Goal: Information Seeking & Learning: Learn about a topic

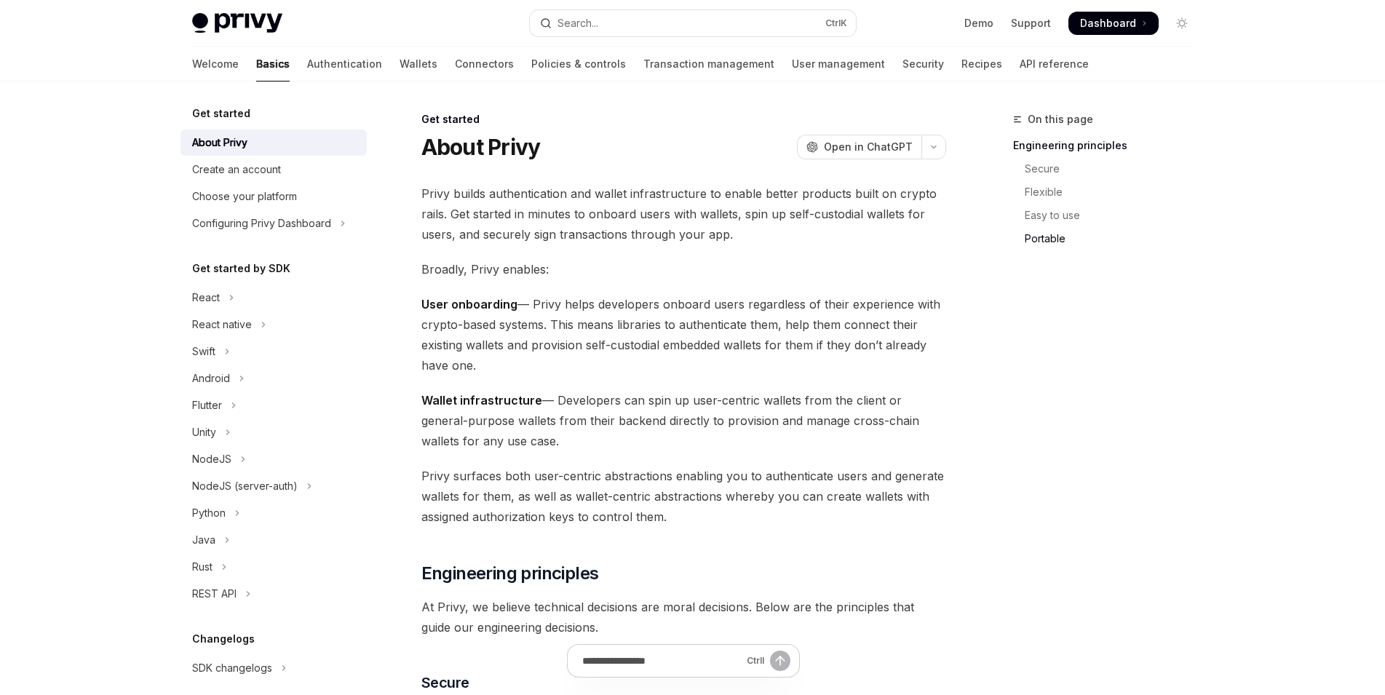
scroll to position [1219, 0]
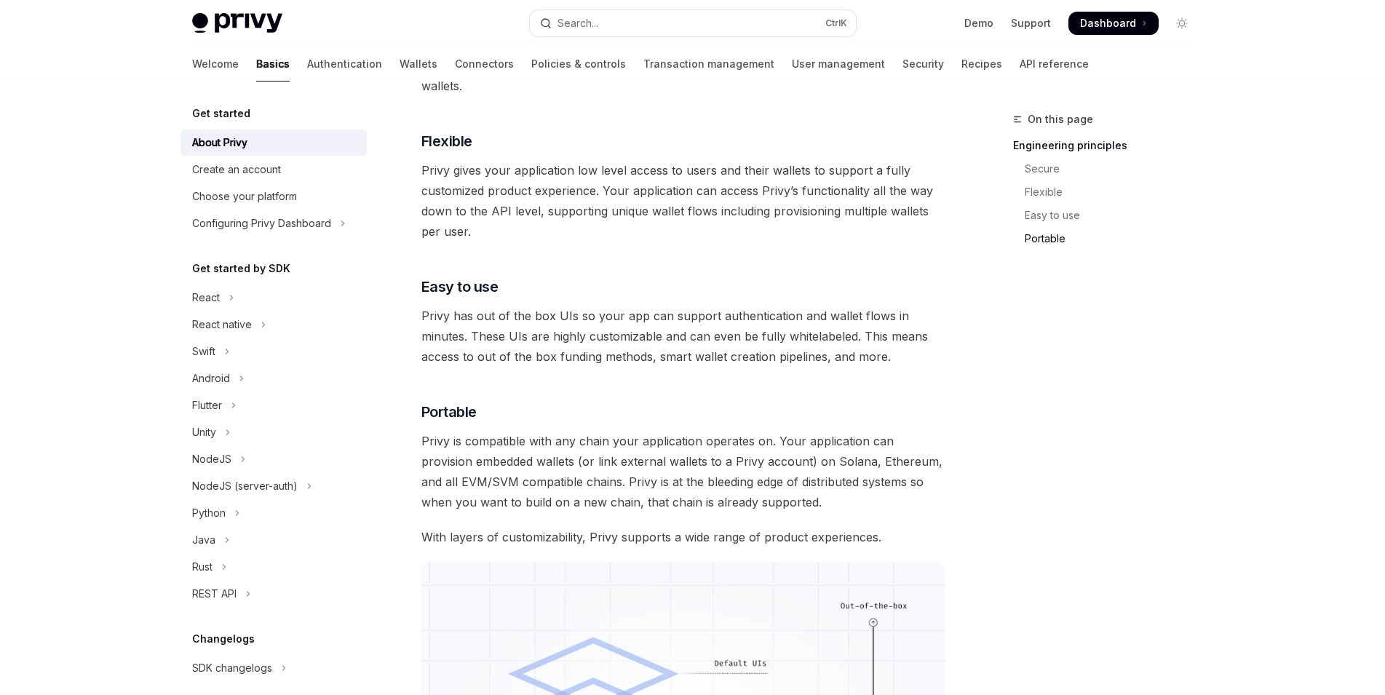
scroll to position [1219, 0]
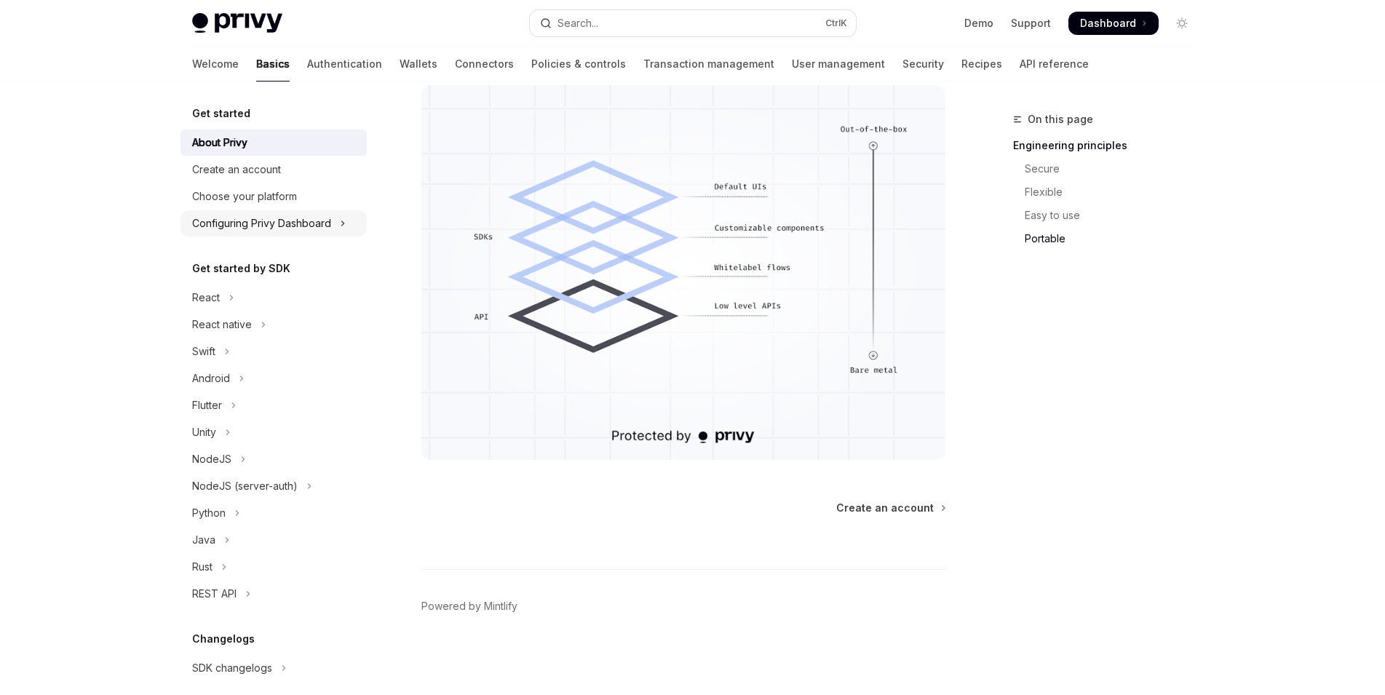
click at [256, 221] on div "Configuring Privy Dashboard" at bounding box center [261, 223] width 139 height 17
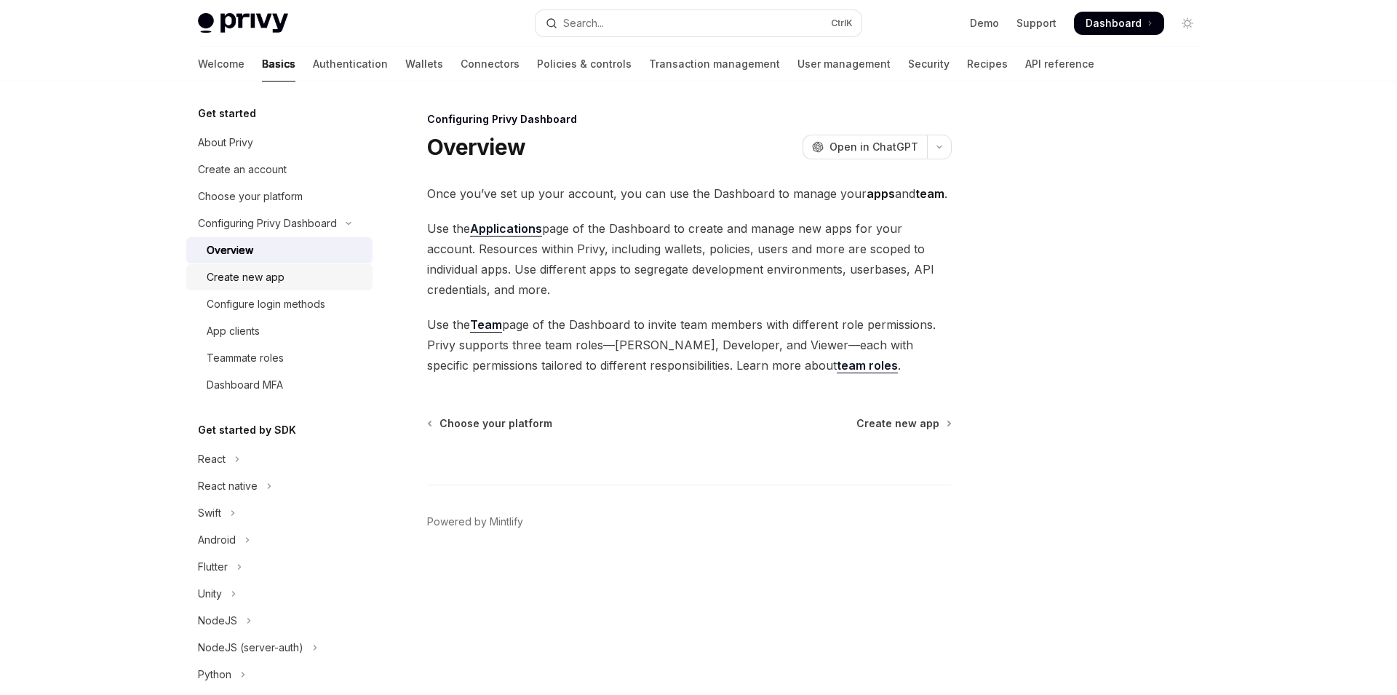
click at [251, 275] on div "Create new app" at bounding box center [246, 277] width 78 height 17
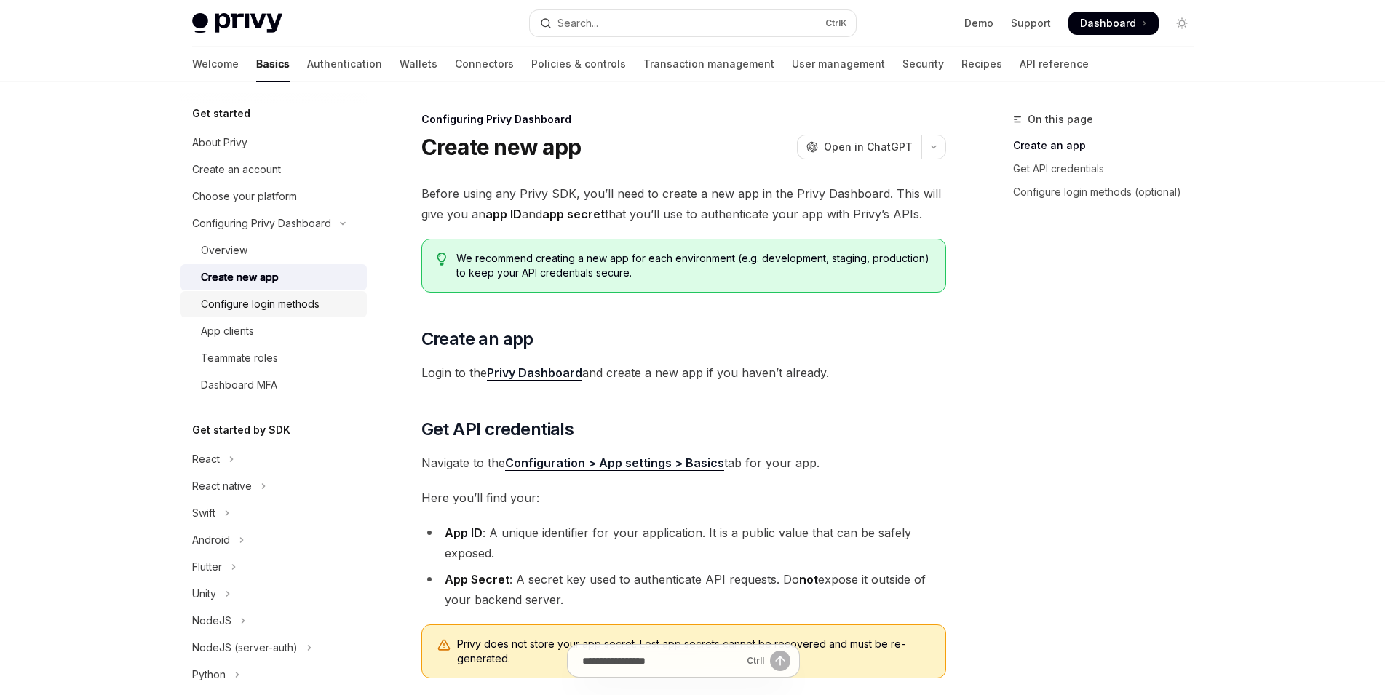
click at [251, 316] on link "Configure login methods" at bounding box center [274, 304] width 186 height 26
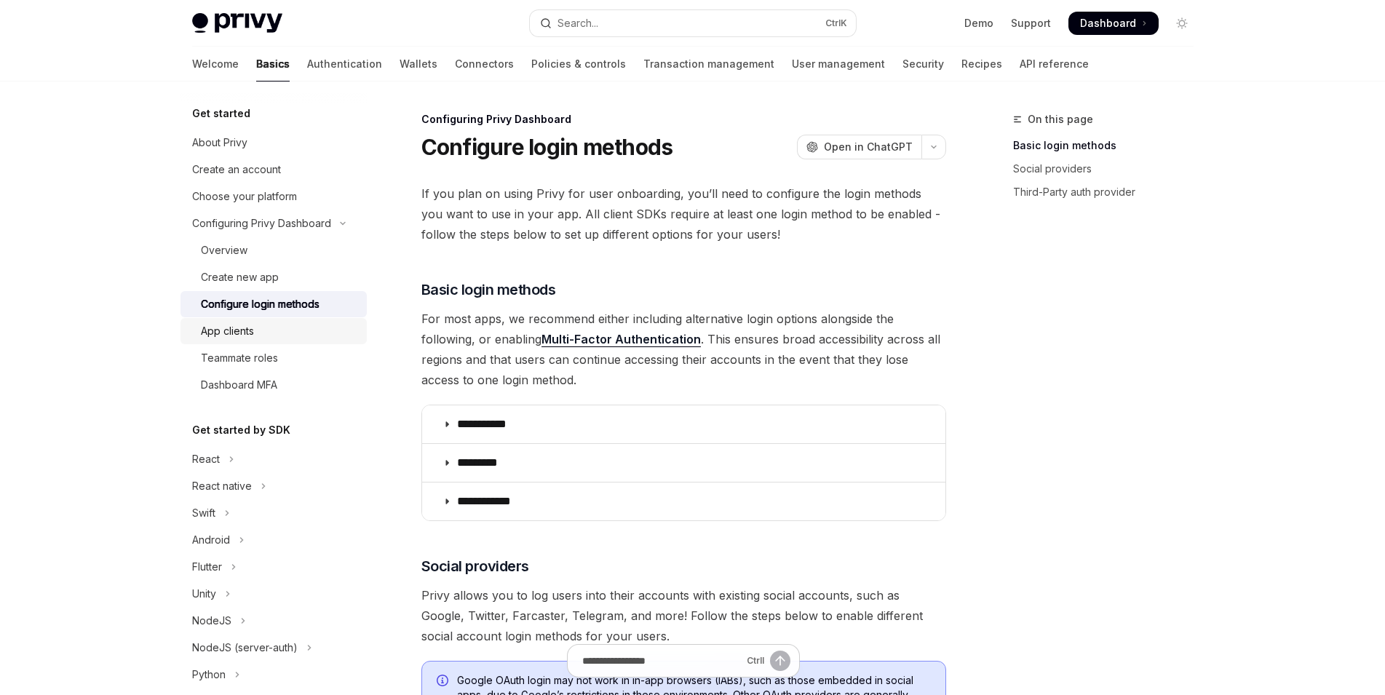
click at [251, 333] on div "App clients" at bounding box center [227, 330] width 53 height 17
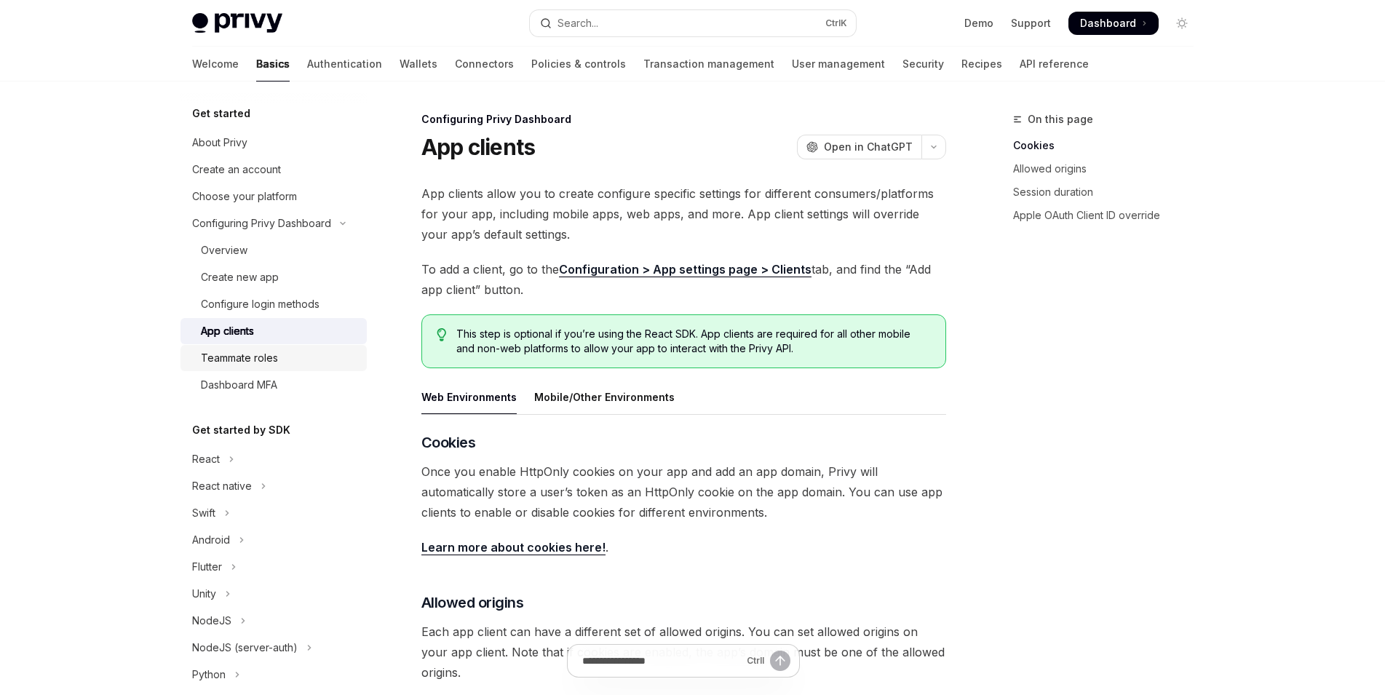
click at [250, 346] on link "Teammate roles" at bounding box center [274, 358] width 186 height 26
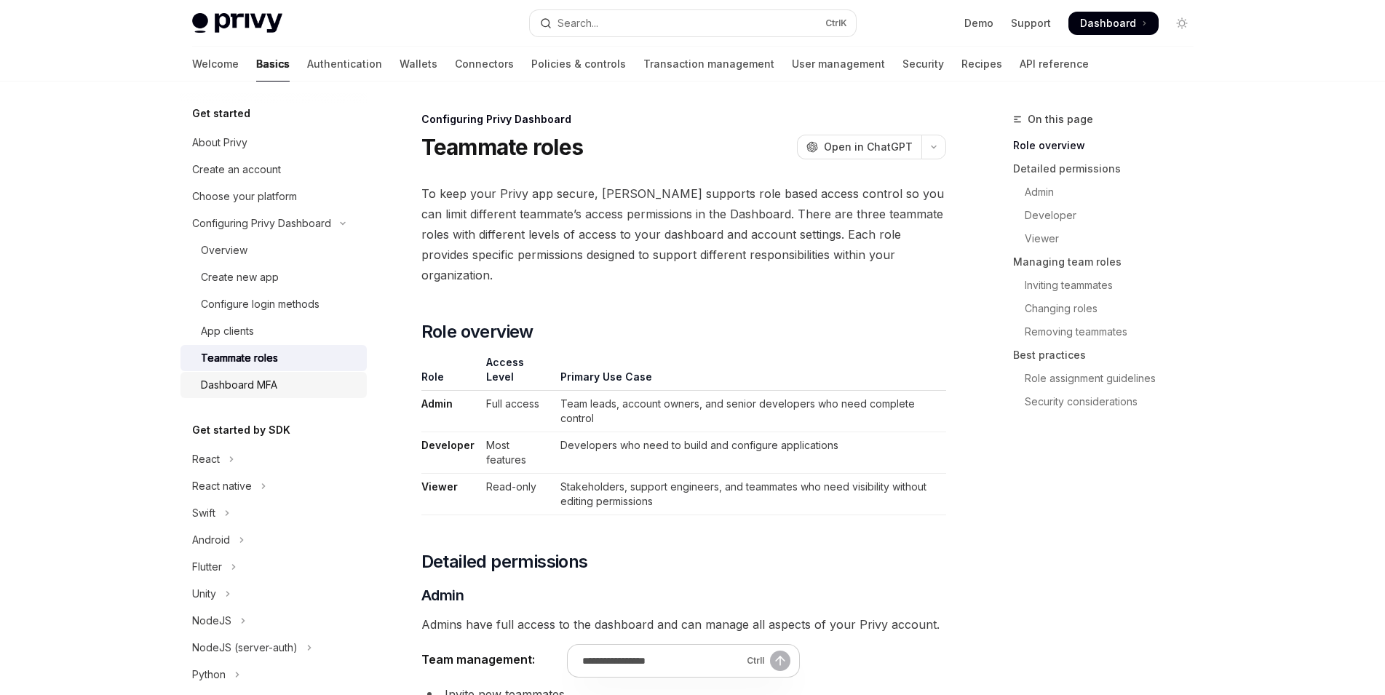
click at [247, 386] on div "Dashboard MFA" at bounding box center [239, 384] width 76 height 17
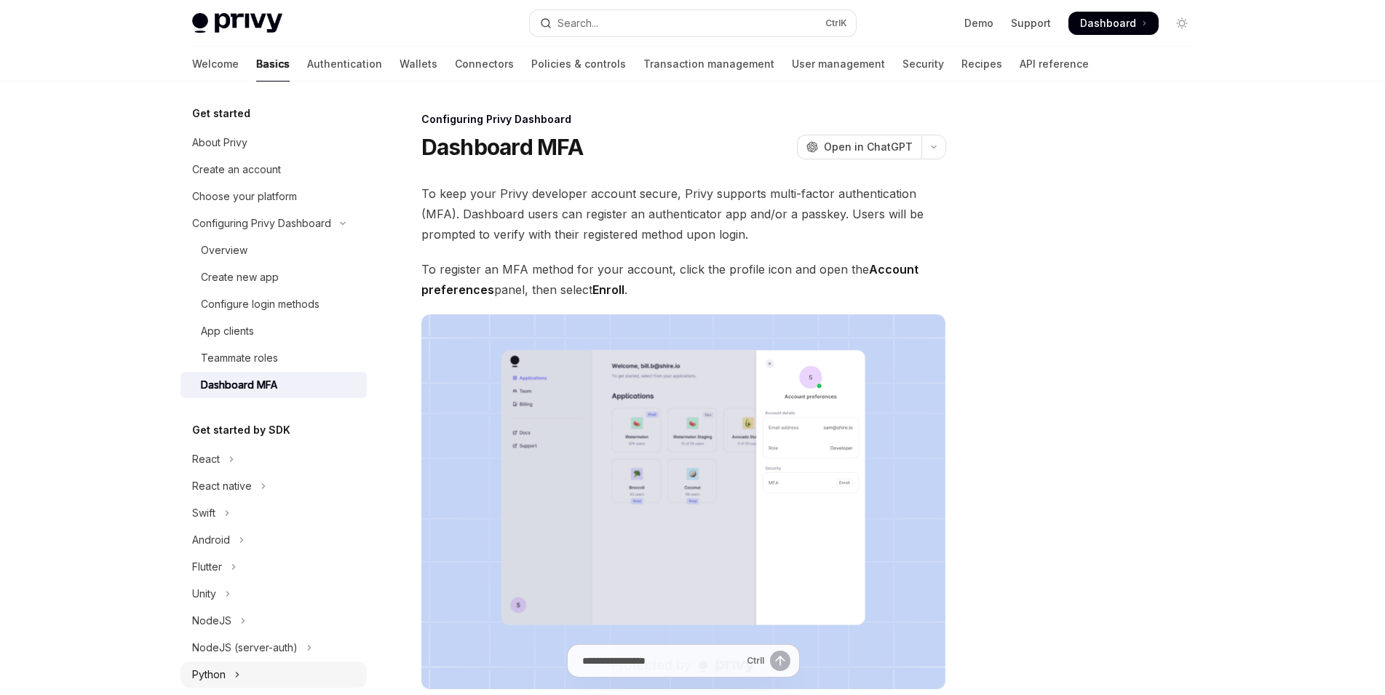
click at [215, 664] on button "Python" at bounding box center [274, 675] width 186 height 26
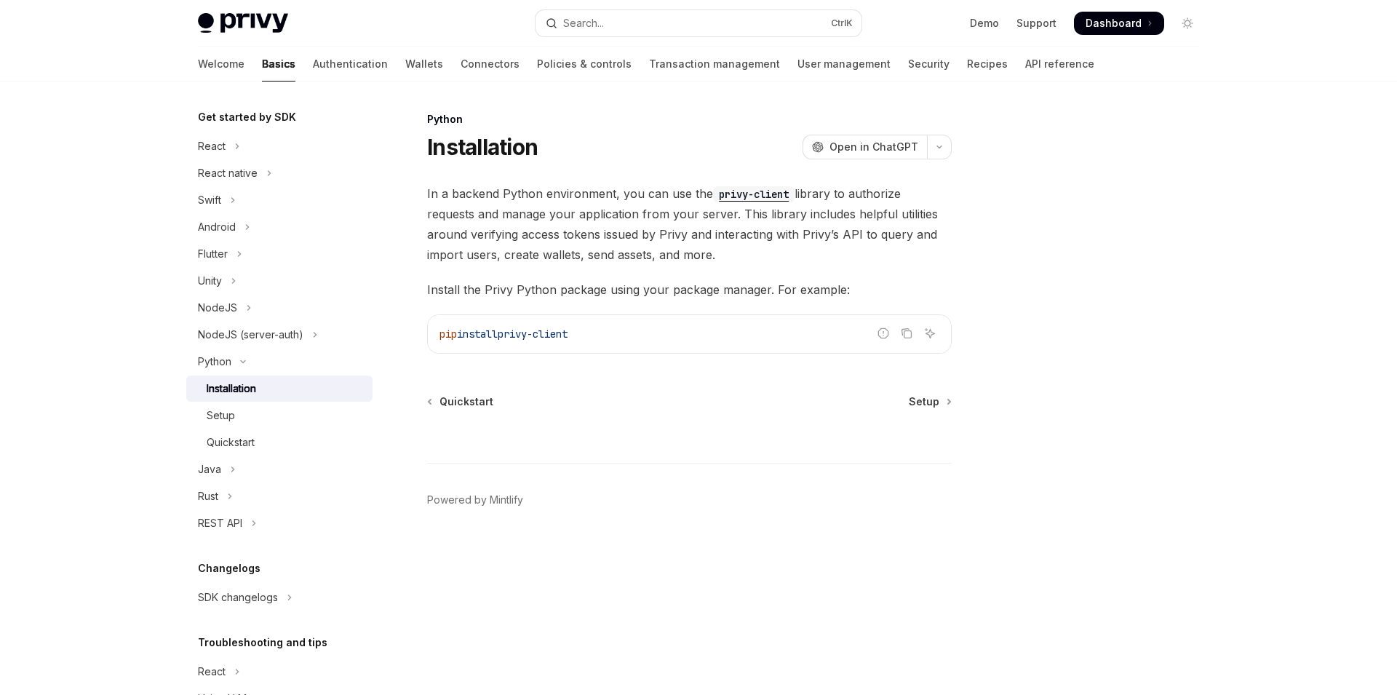
click at [214, 638] on h5 "Troubleshooting and tips" at bounding box center [263, 642] width 130 height 17
click at [218, 595] on div "SDK changelogs" at bounding box center [238, 597] width 80 height 17
click at [237, 439] on div "Quickstart" at bounding box center [231, 442] width 48 height 17
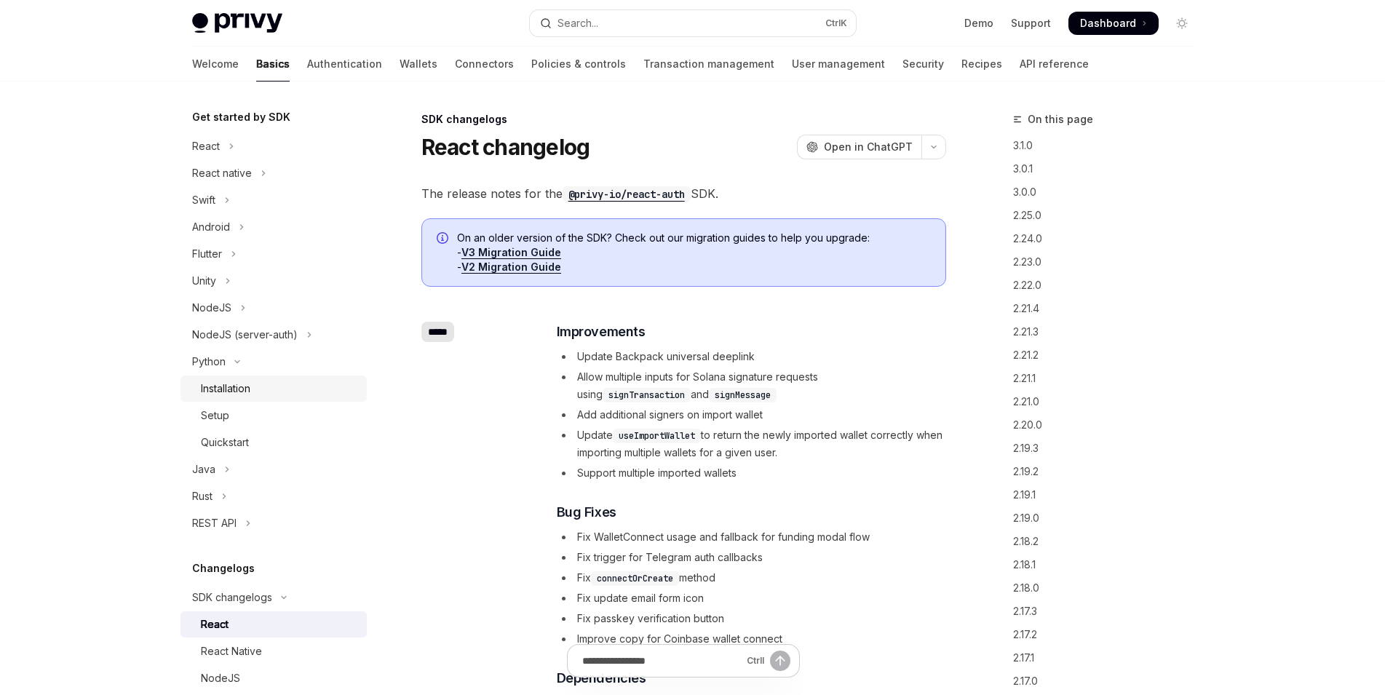
click at [246, 381] on div "Installation" at bounding box center [225, 388] width 49 height 17
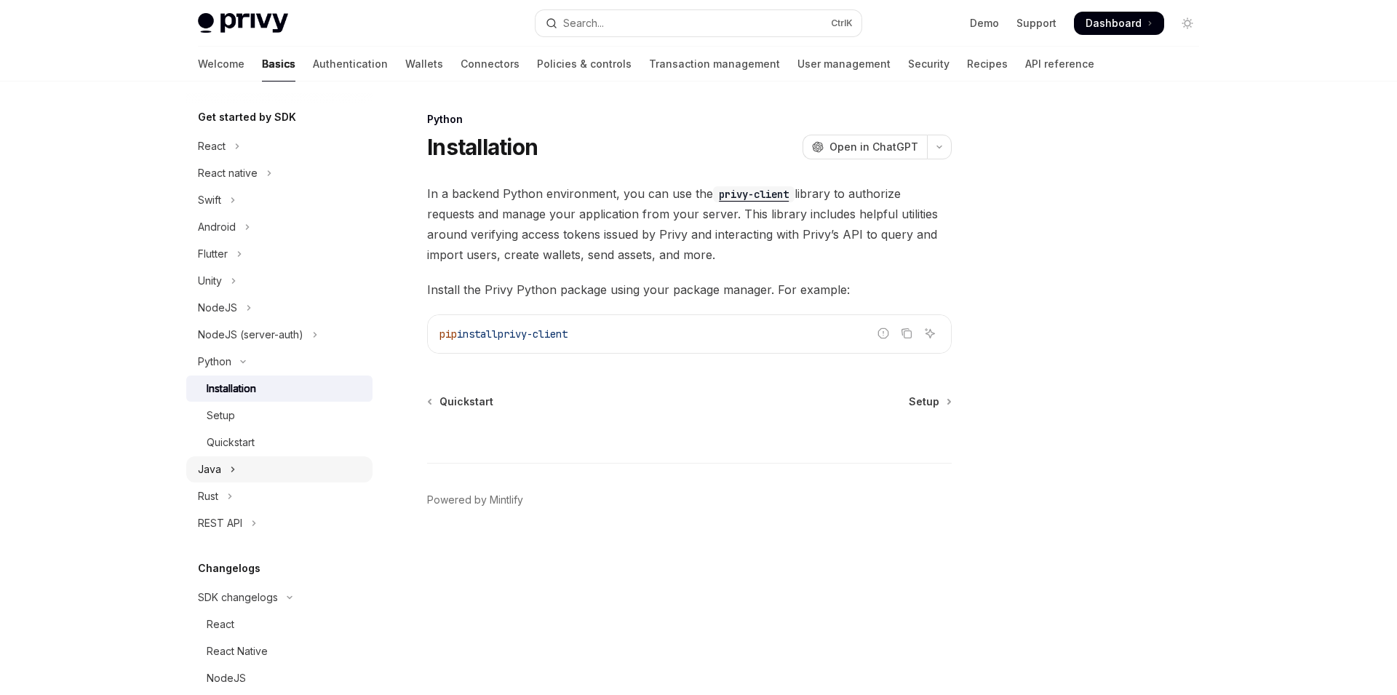
click at [223, 457] on button "Java" at bounding box center [279, 469] width 186 height 26
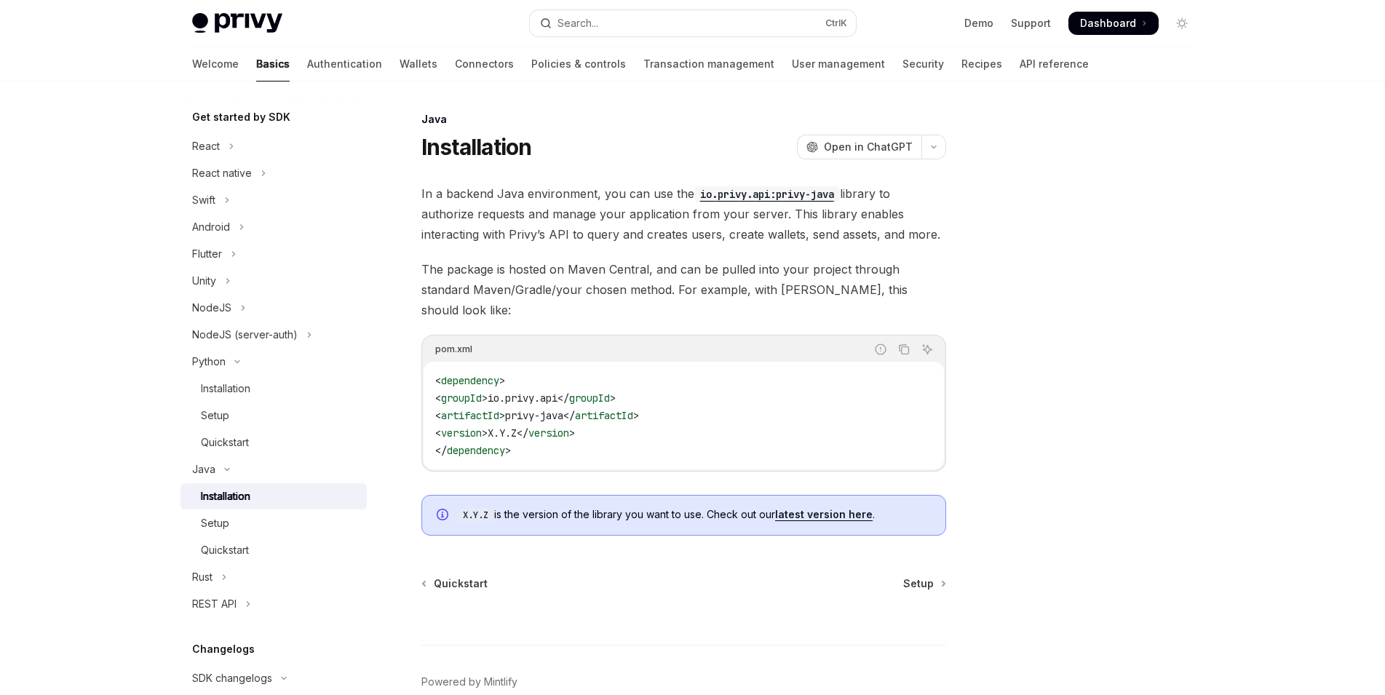
type textarea "*"
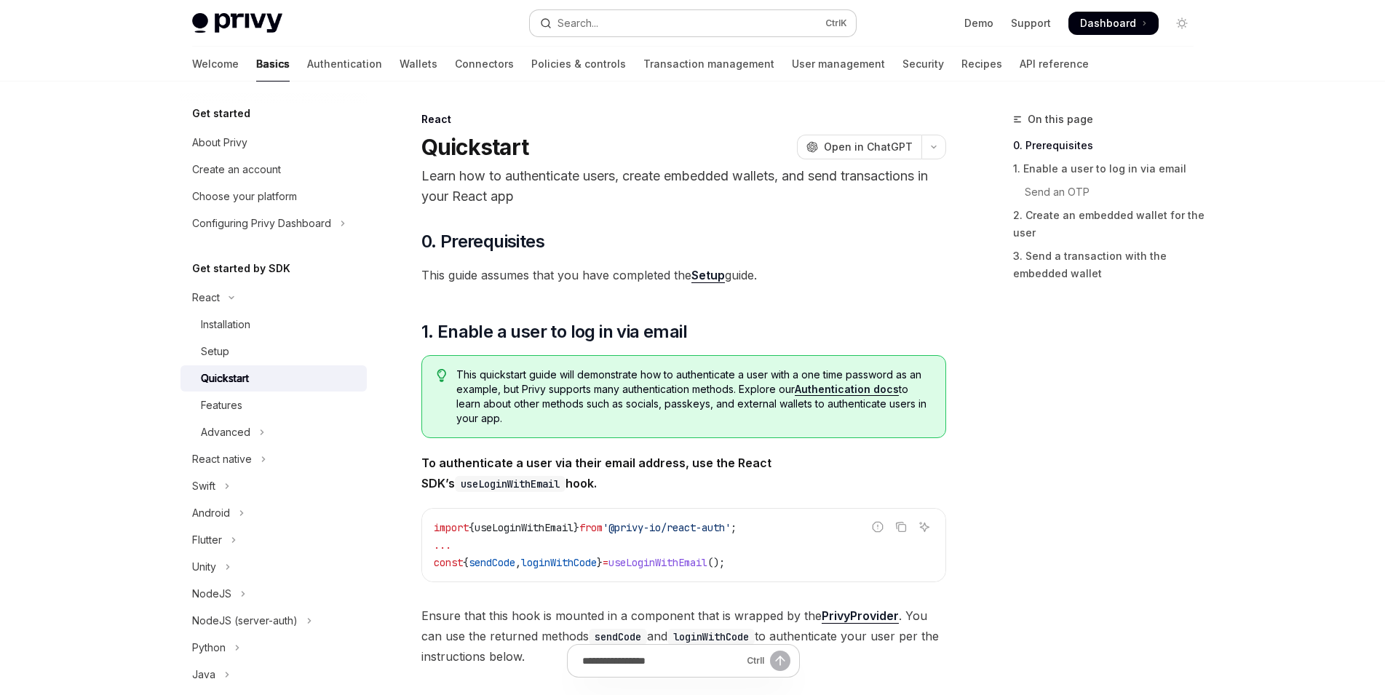
click at [710, 22] on button "Search... Ctrl K" at bounding box center [693, 23] width 326 height 26
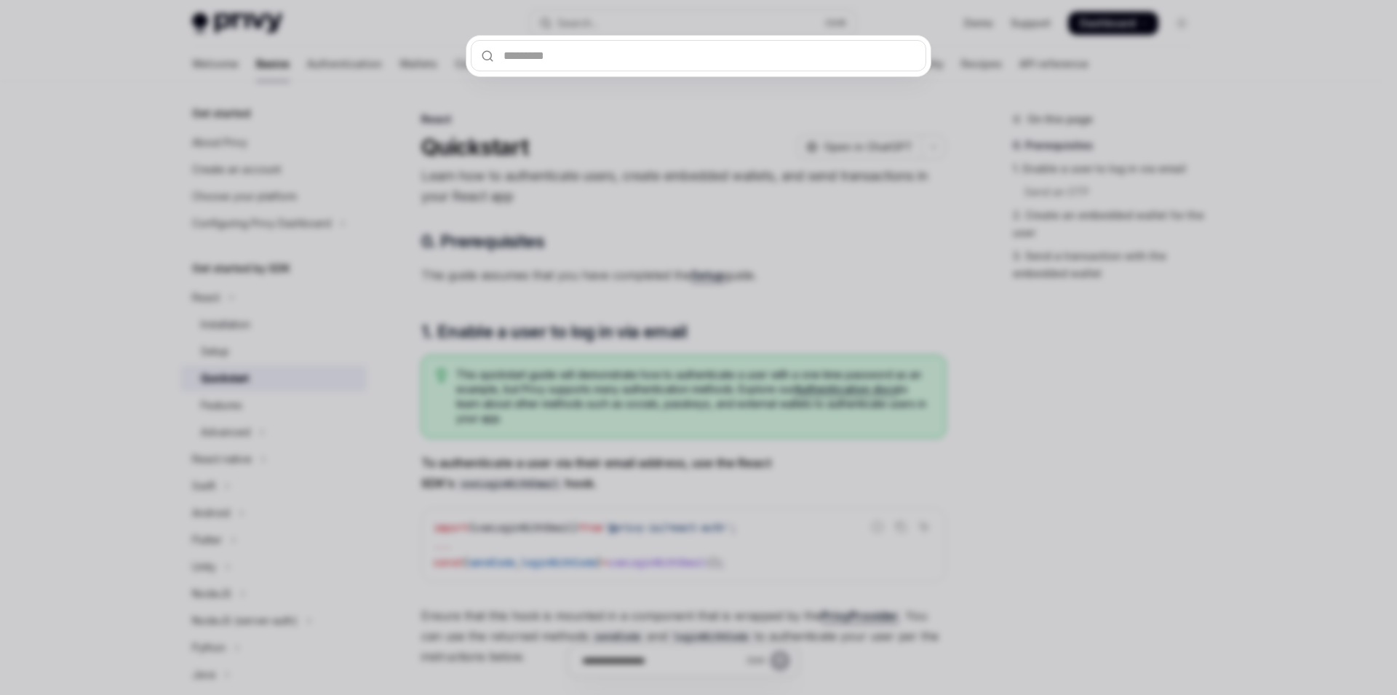
click at [811, 155] on div at bounding box center [698, 347] width 1397 height 695
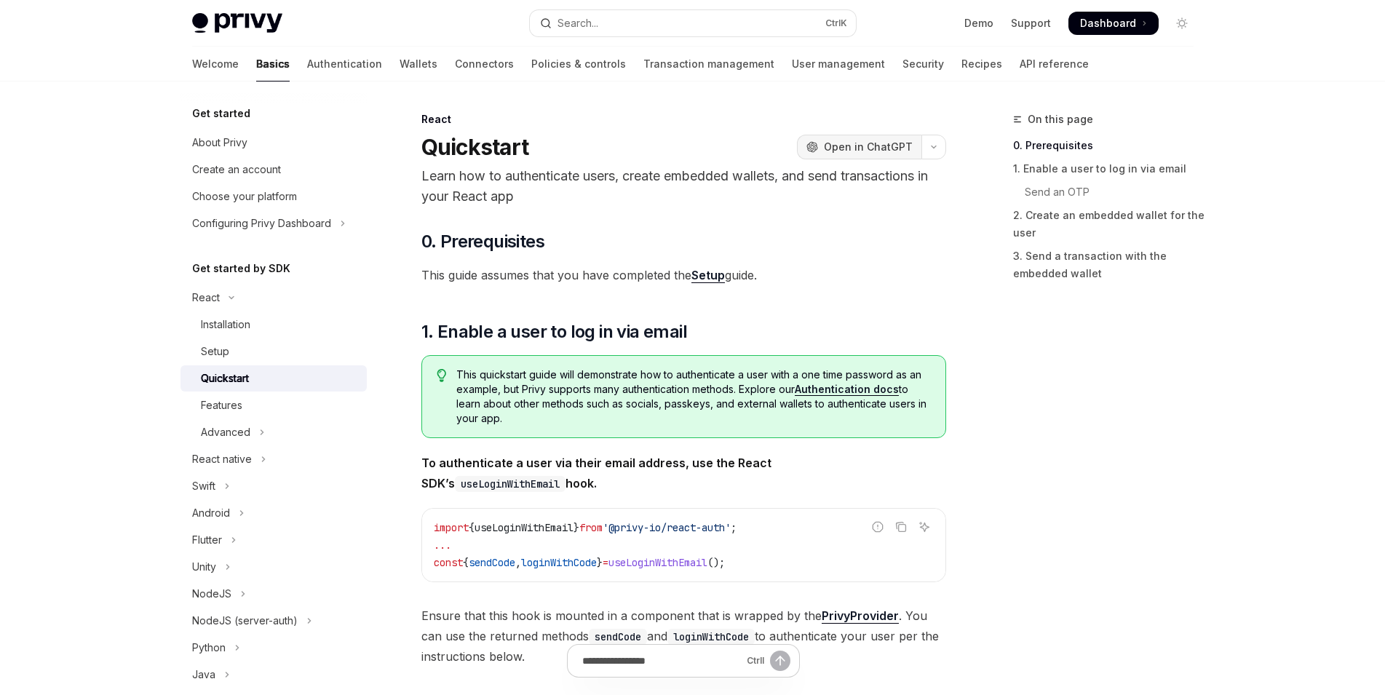
click at [871, 140] on span "Open in ChatGPT" at bounding box center [868, 147] width 89 height 15
click at [230, 408] on div "Features" at bounding box center [221, 405] width 41 height 17
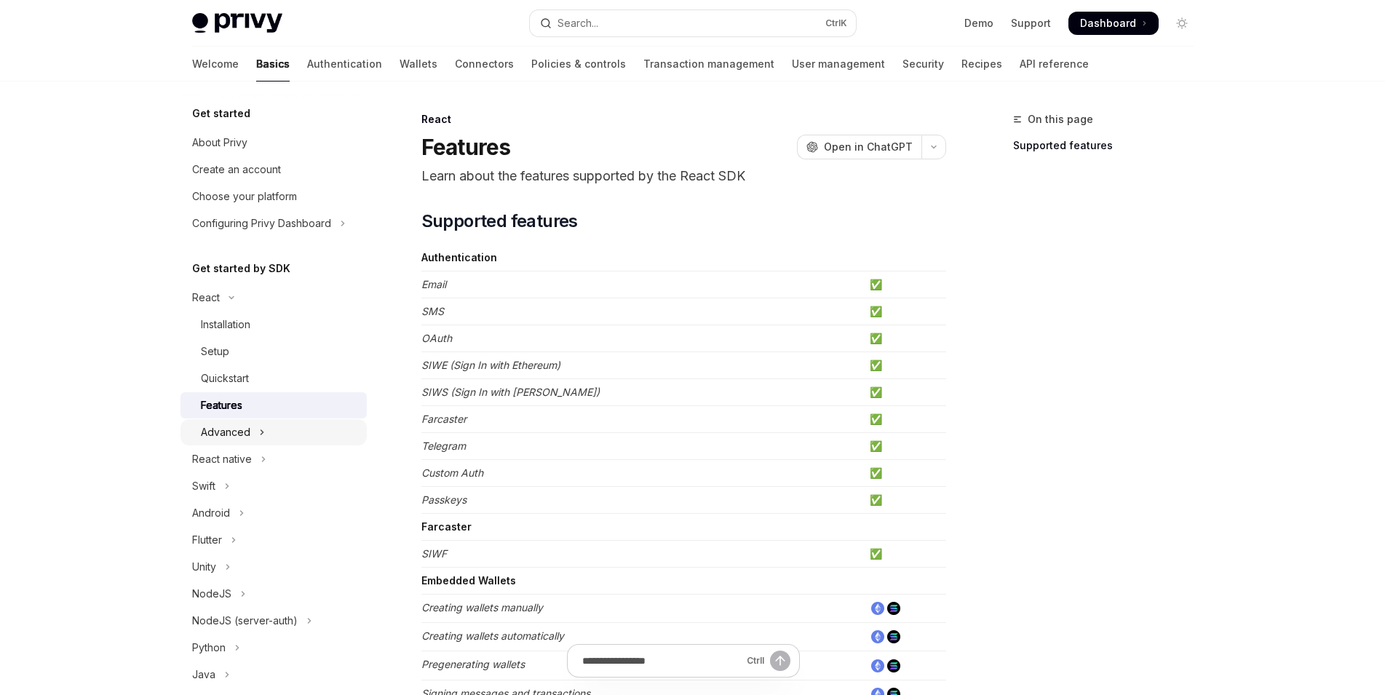
click at [239, 435] on div "Advanced" at bounding box center [225, 432] width 49 height 17
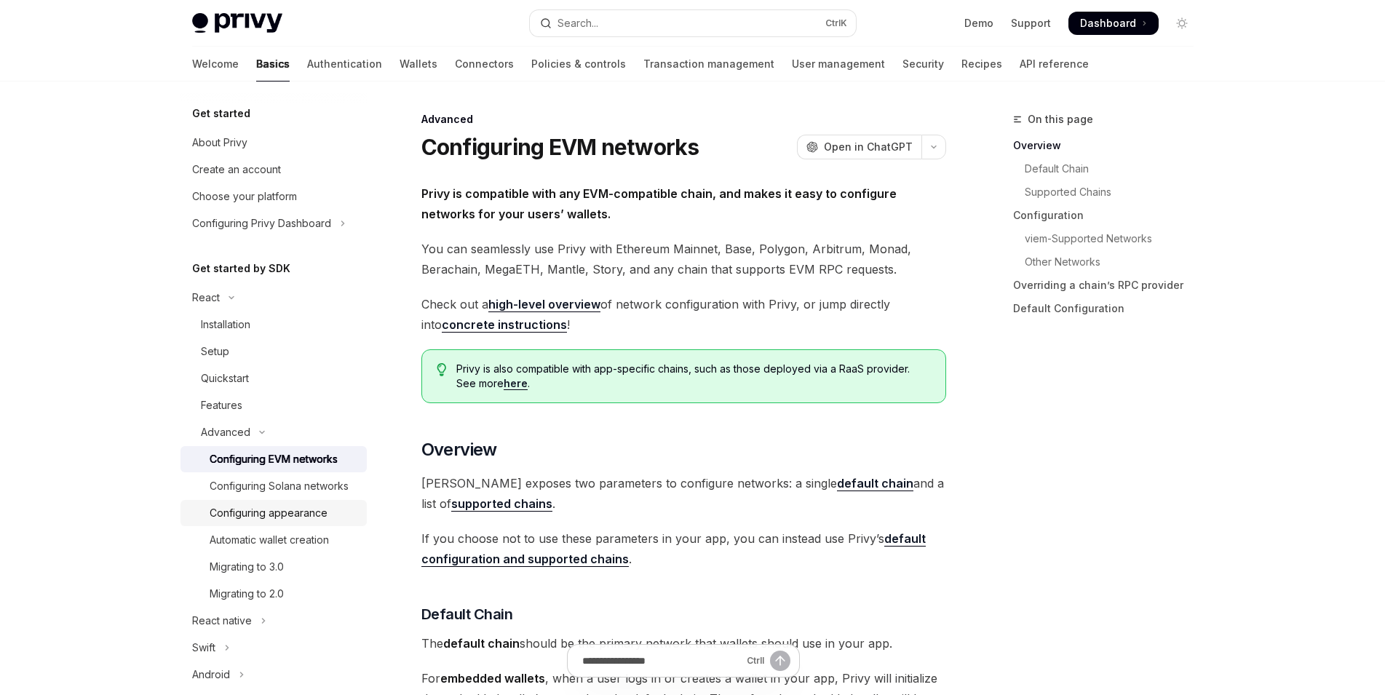
scroll to position [175, 0]
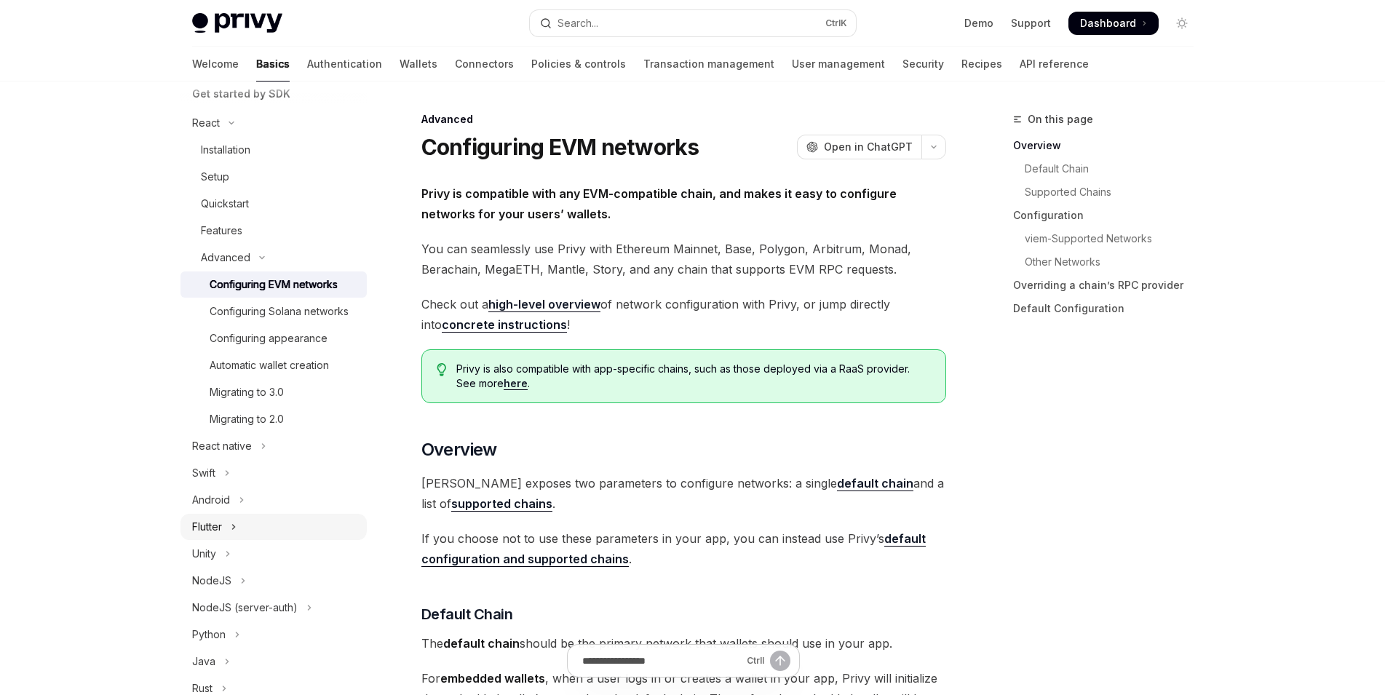
click at [243, 534] on button "Flutter" at bounding box center [274, 527] width 186 height 26
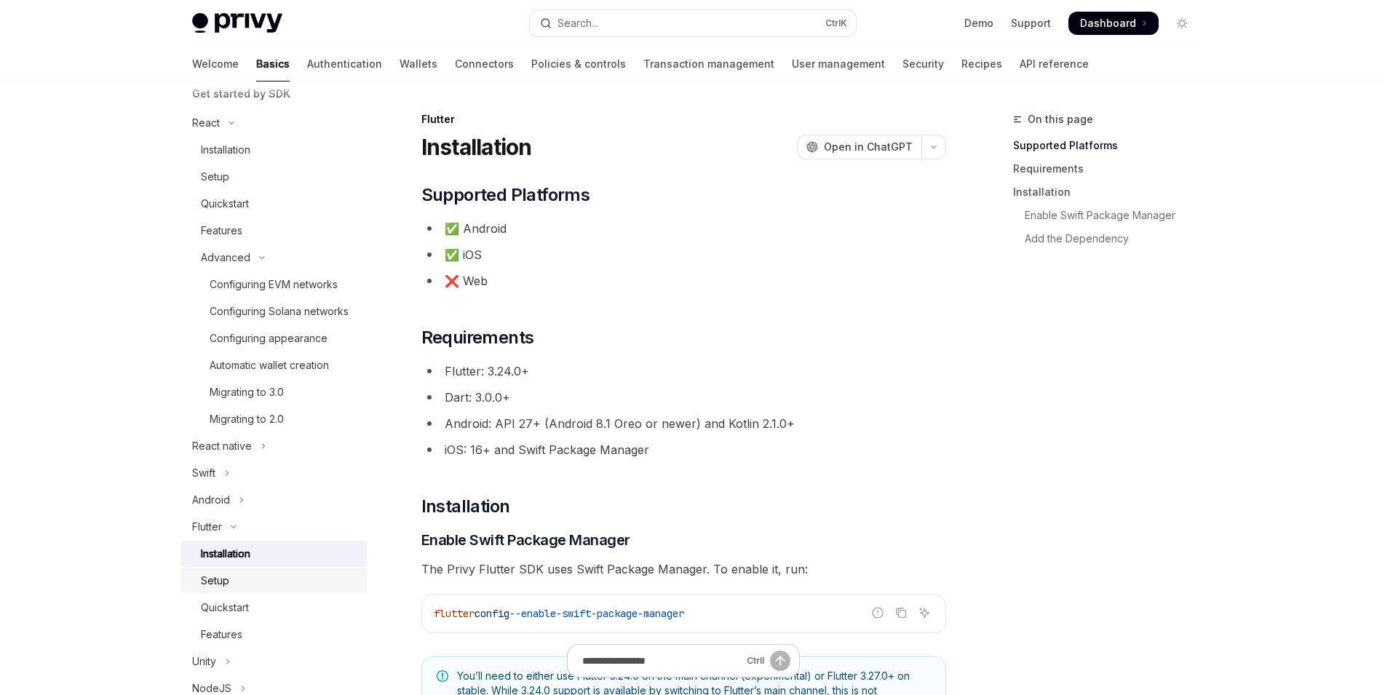
click at [237, 589] on link "Setup" at bounding box center [274, 581] width 186 height 26
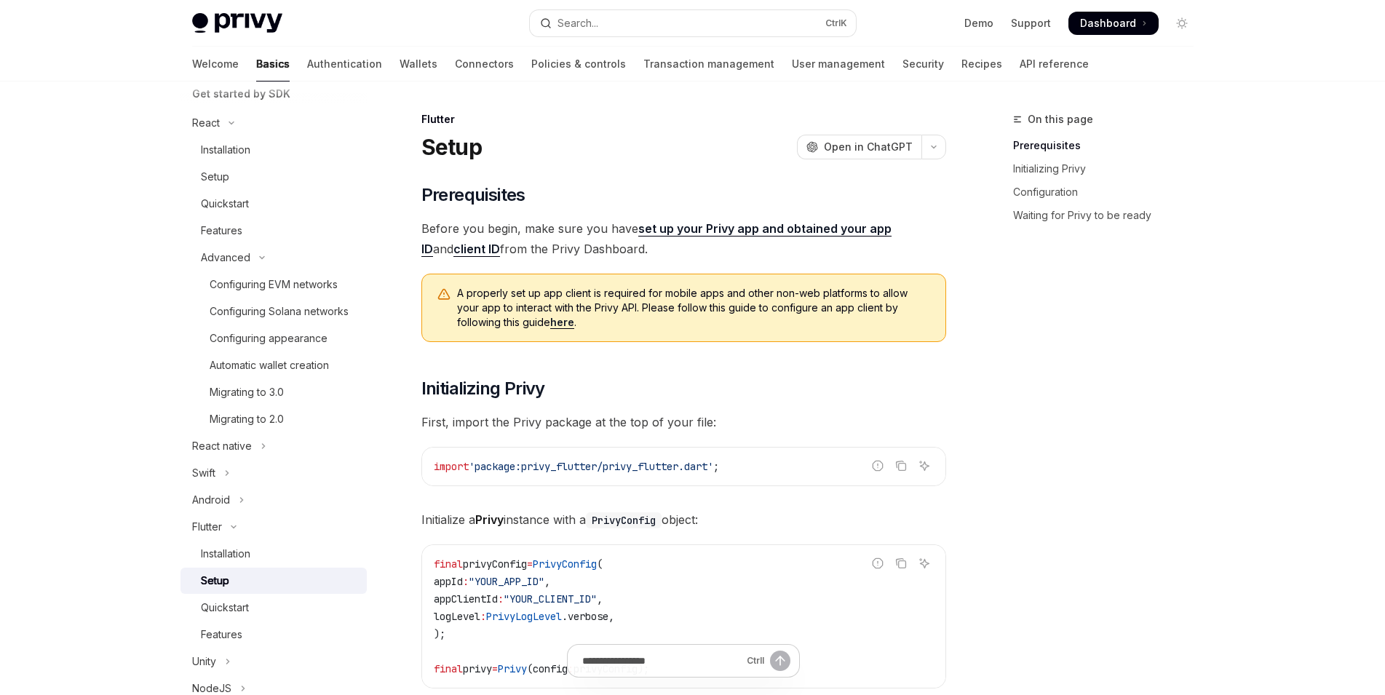
scroll to position [262, 0]
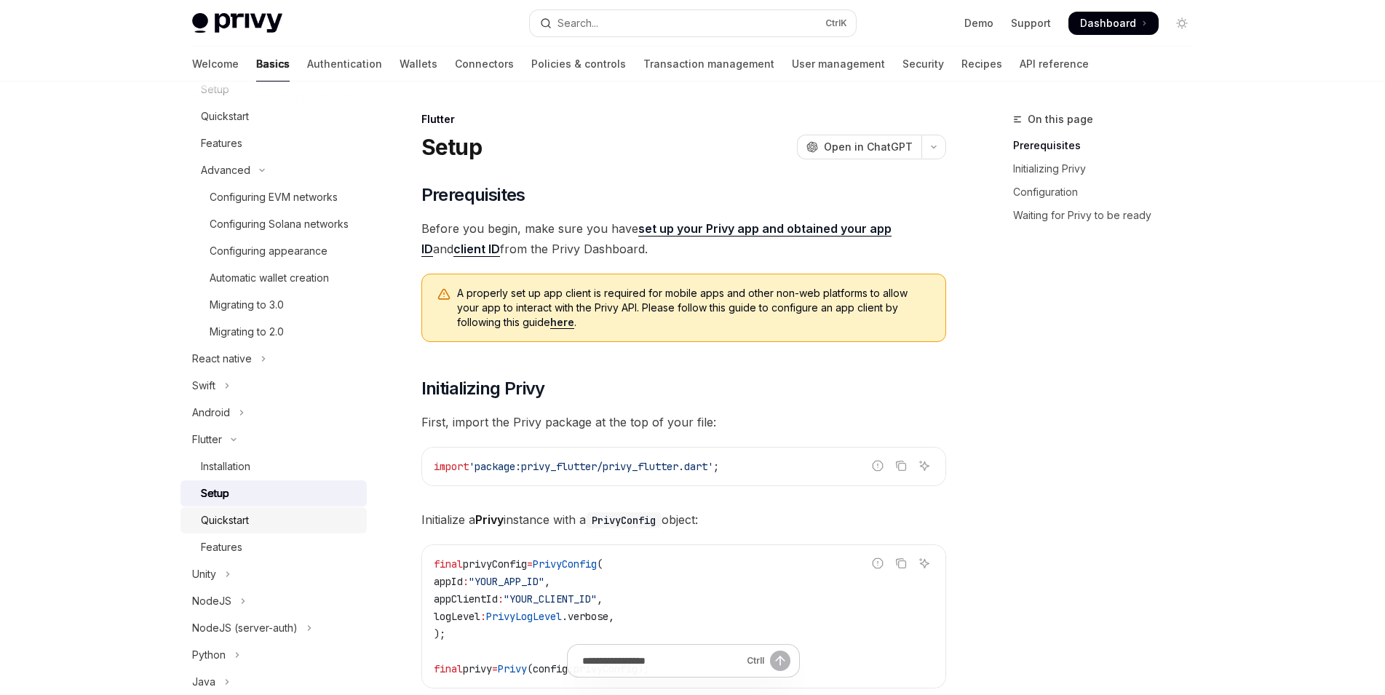
click at [236, 534] on link "Quickstart" at bounding box center [274, 520] width 186 height 26
type textarea "*"
